Goal: Task Accomplishment & Management: Manage account settings

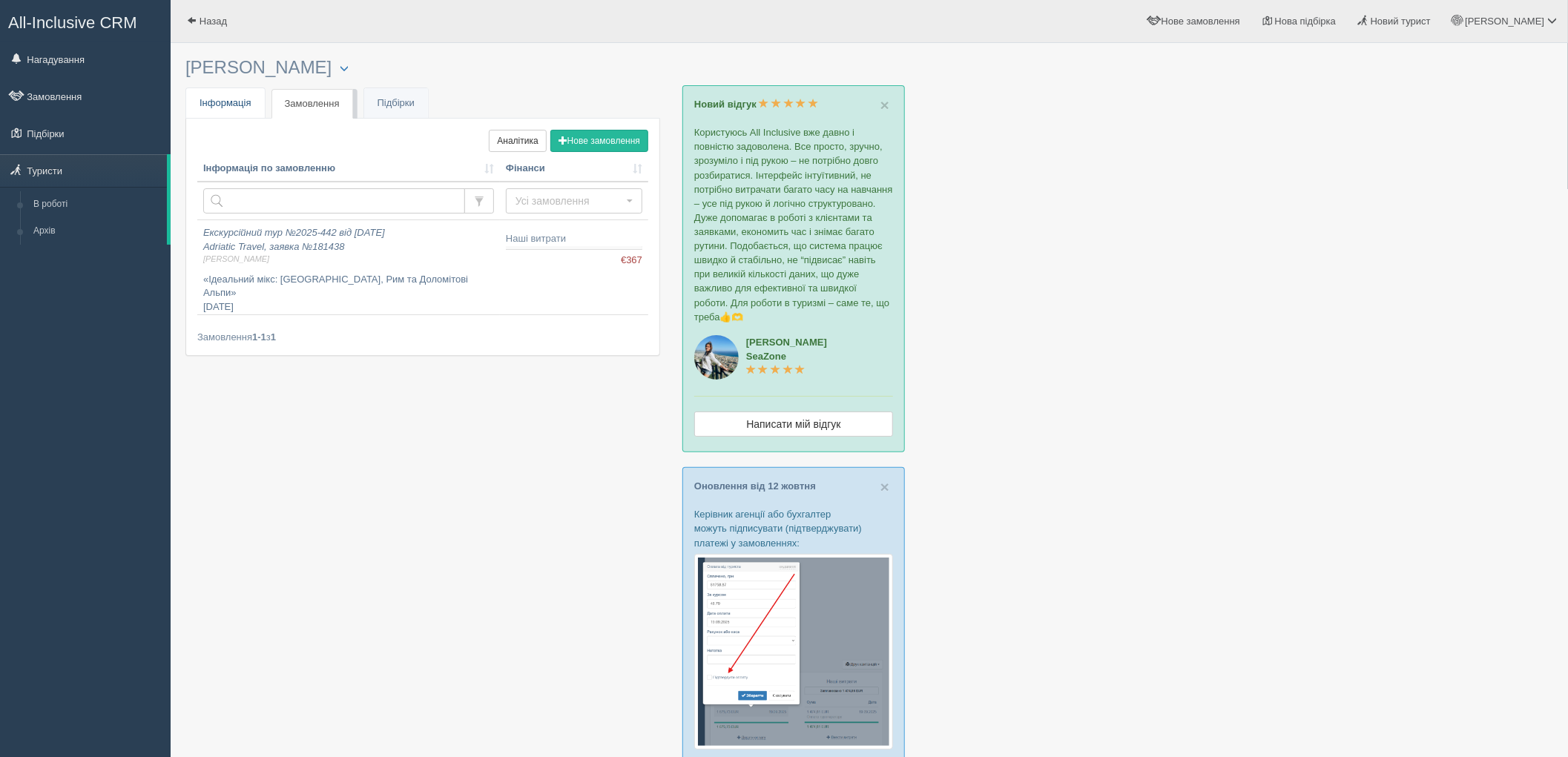
click at [240, 99] on span "Інформація" at bounding box center [225, 102] width 52 height 11
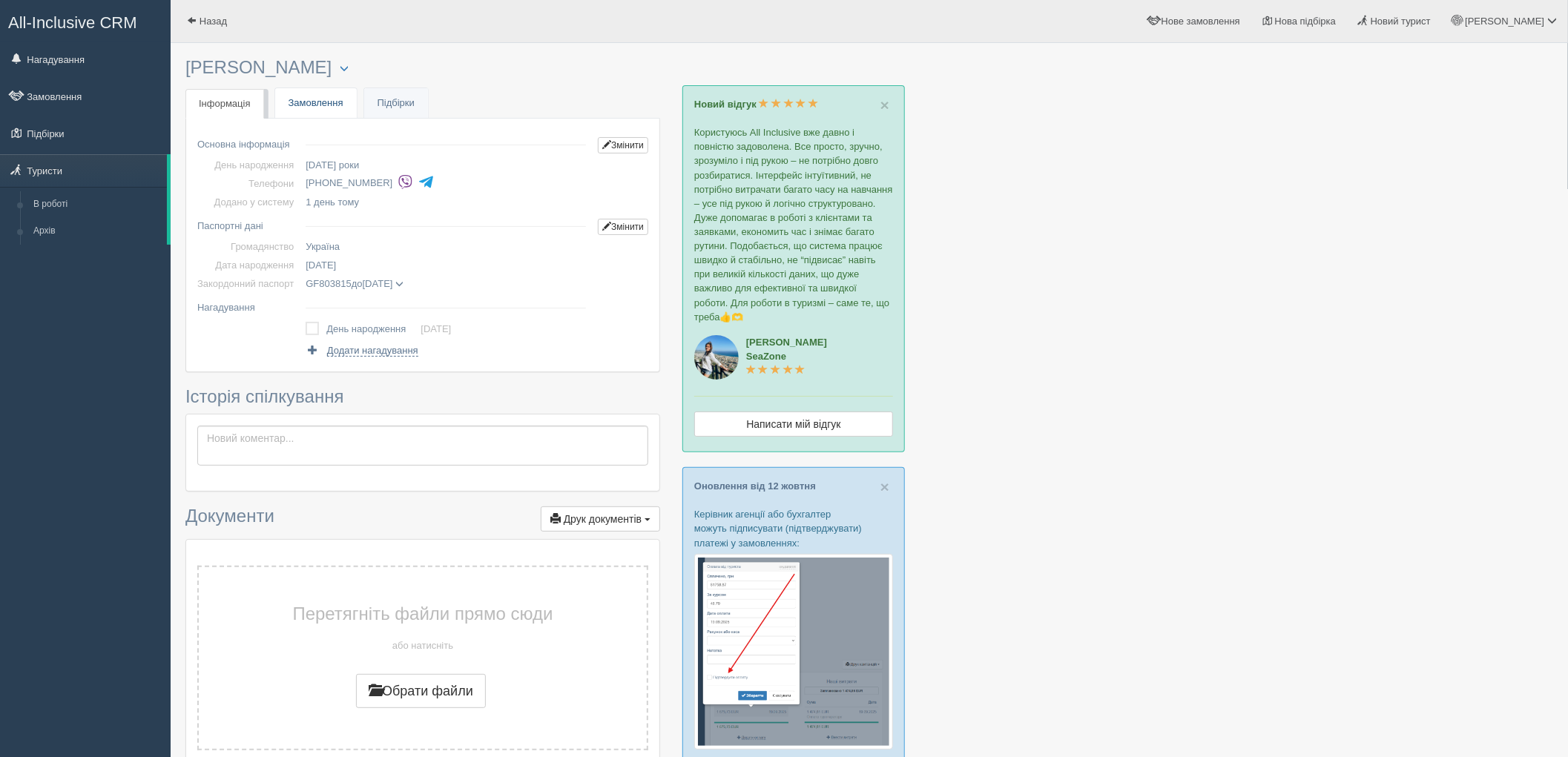
click at [328, 99] on link "Замовлення" at bounding box center [315, 103] width 81 height 31
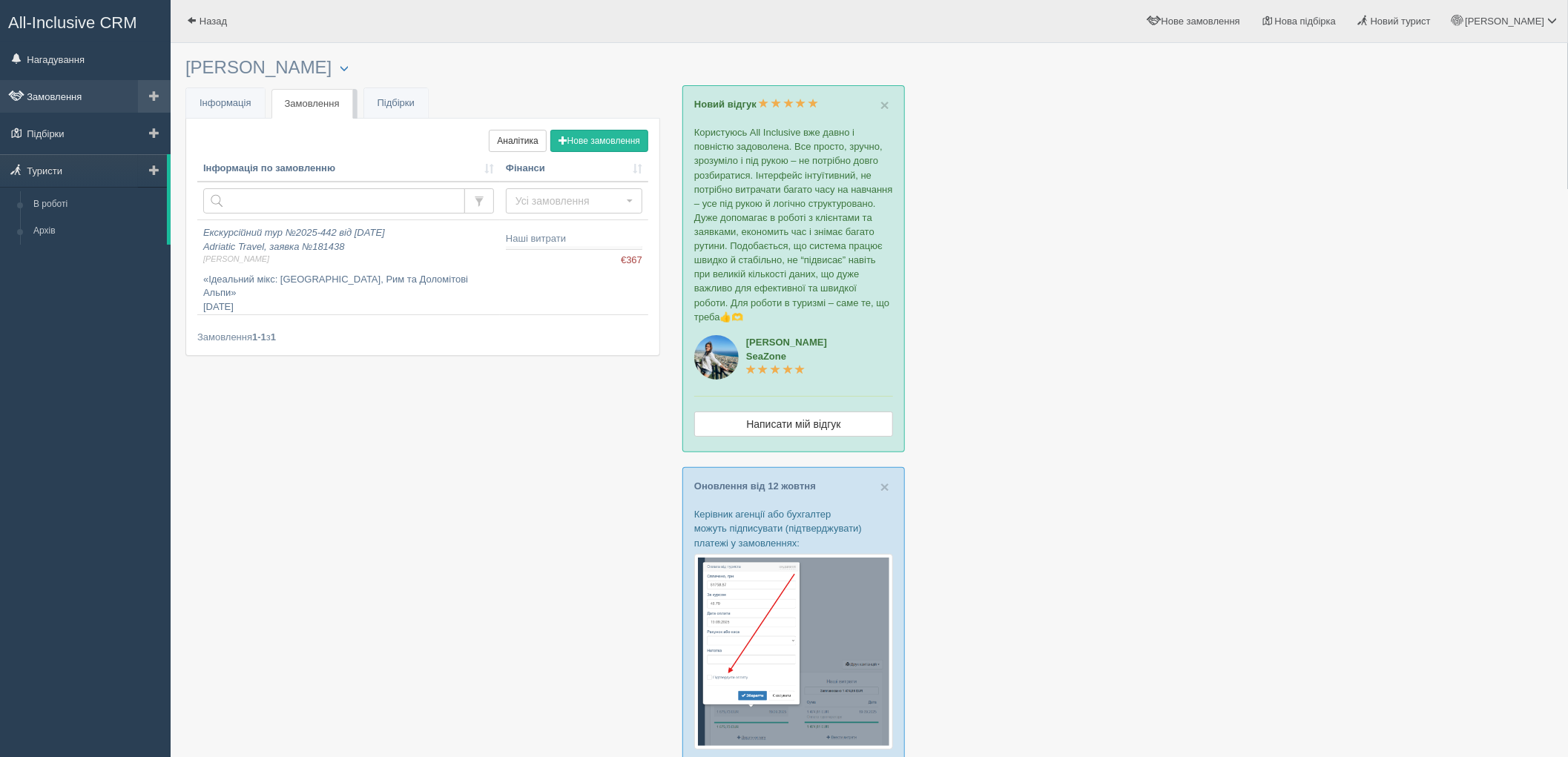
click at [75, 90] on link "Замовлення" at bounding box center [85, 96] width 170 height 33
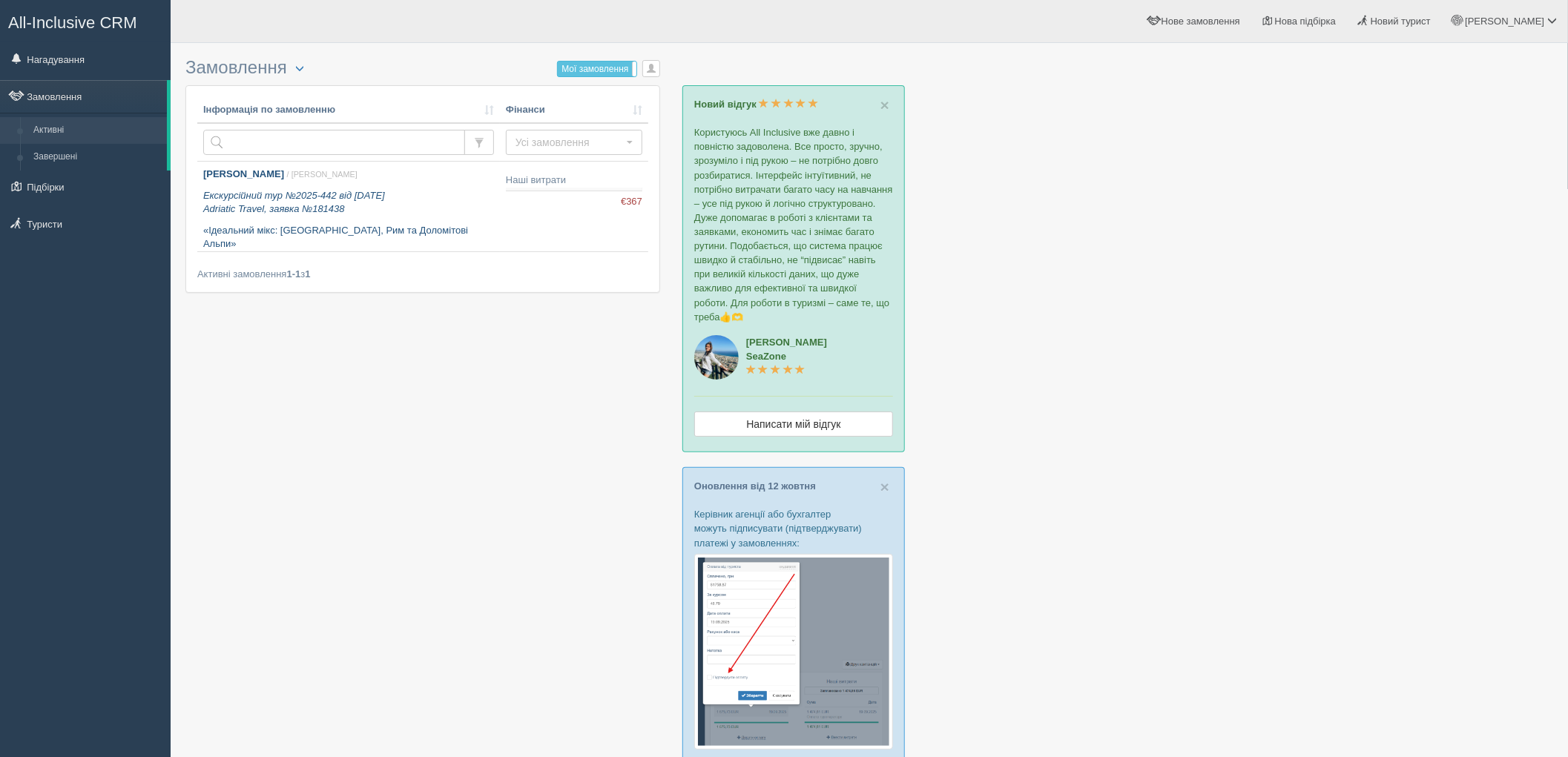
click at [435, 200] on p "Екскурсійний тур №2025-442 від 13.10.2025 Adriatic Travel, заявка №181438" at bounding box center [348, 203] width 291 height 28
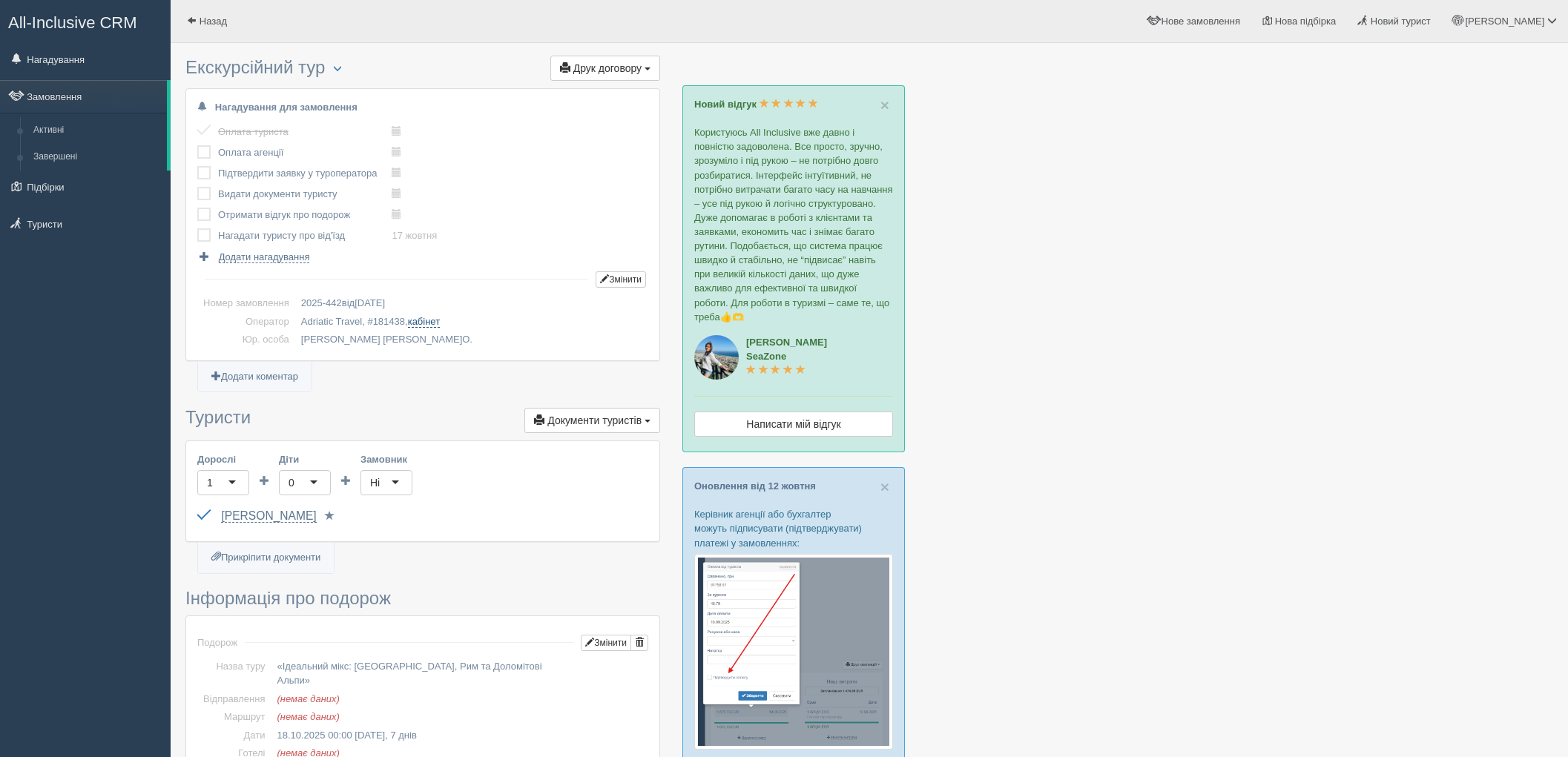
click at [419, 323] on link "кабінет" at bounding box center [424, 322] width 32 height 12
